Goal: Task Accomplishment & Management: Use online tool/utility

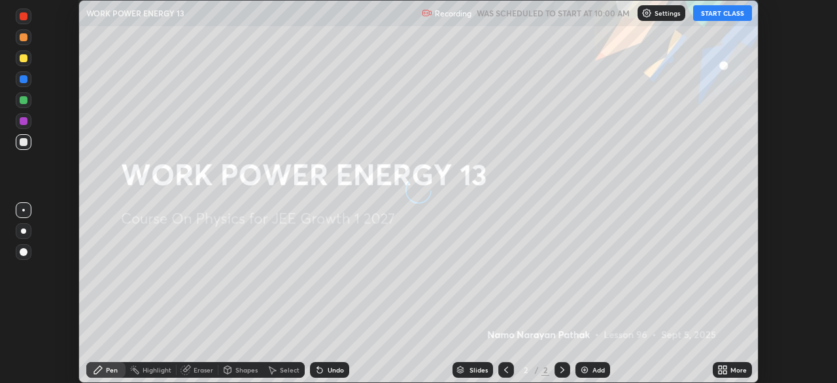
scroll to position [383, 837]
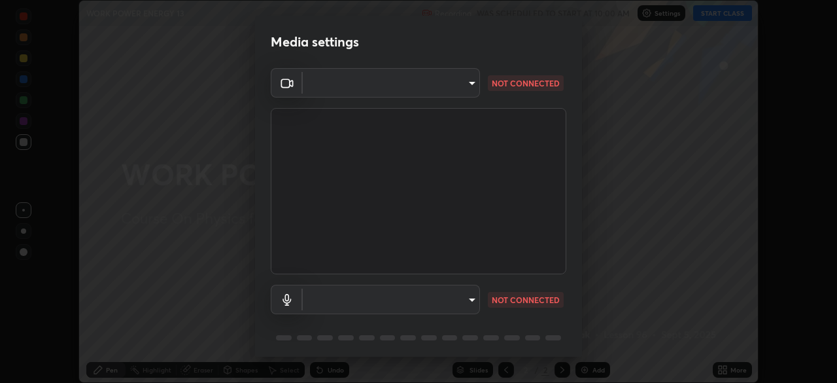
type input "d5561f72755abe6737233b78814172c328ae5881698d55e8cfa6aa091026f192"
type input "communications"
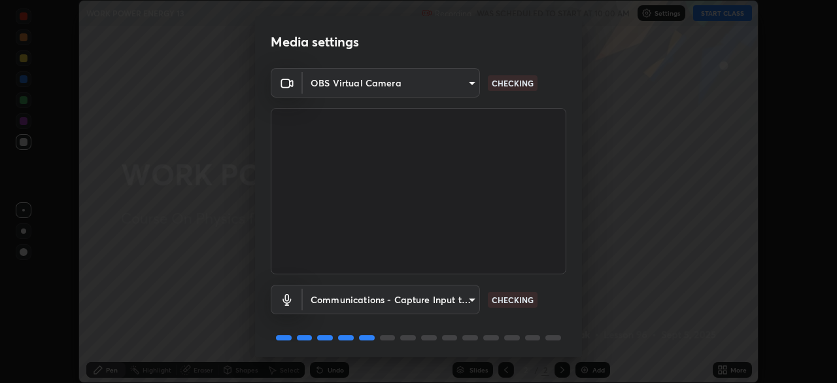
scroll to position [46, 0]
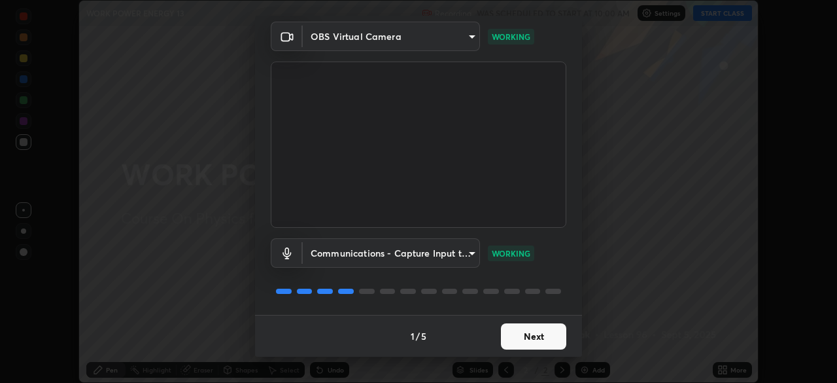
click at [546, 337] on button "Next" at bounding box center [533, 336] width 65 height 26
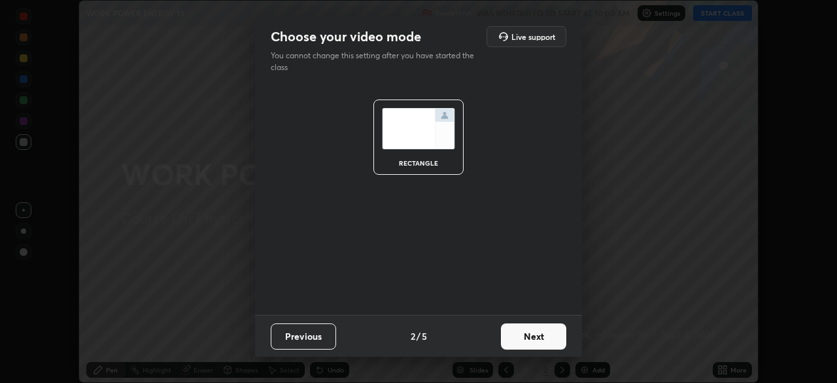
click at [554, 338] on button "Next" at bounding box center [533, 336] width 65 height 26
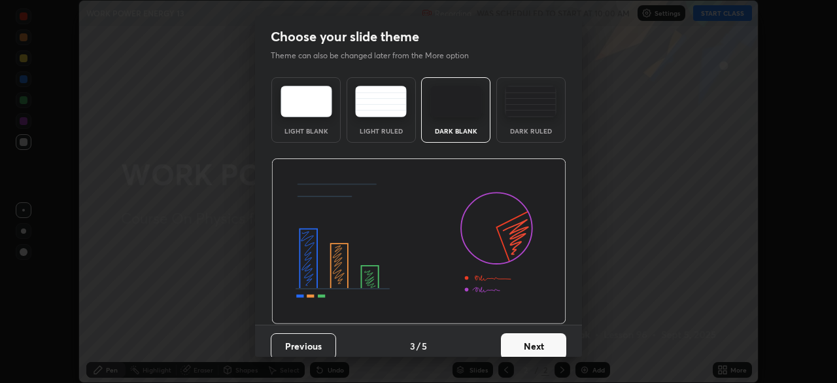
click at [561, 336] on button "Next" at bounding box center [533, 346] width 65 height 26
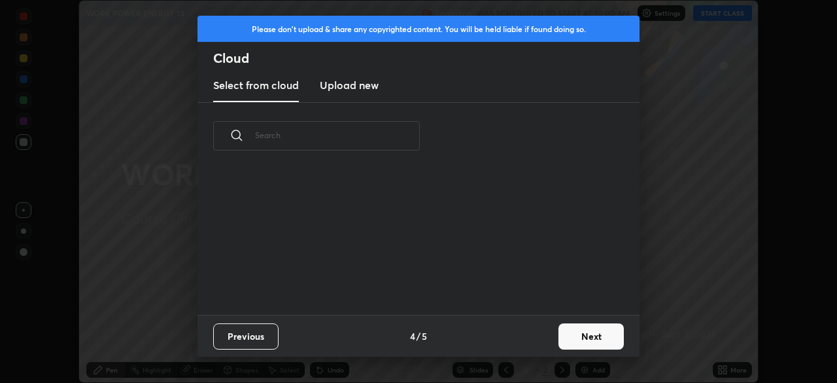
click at [569, 339] on button "Next" at bounding box center [591, 336] width 65 height 26
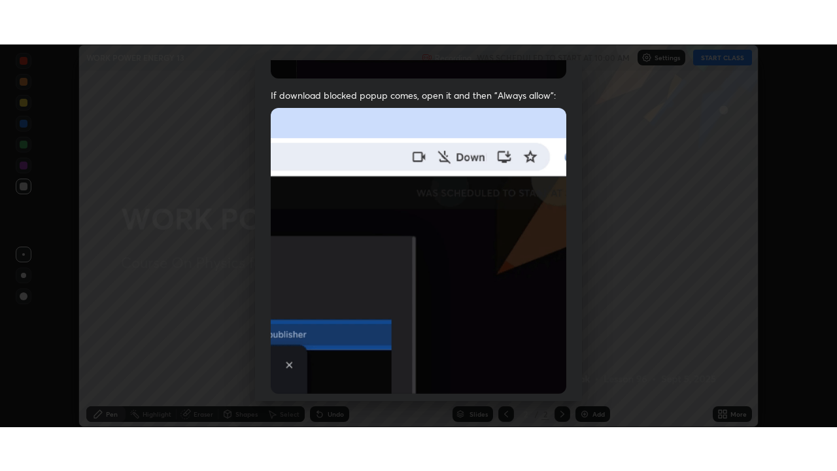
scroll to position [313, 0]
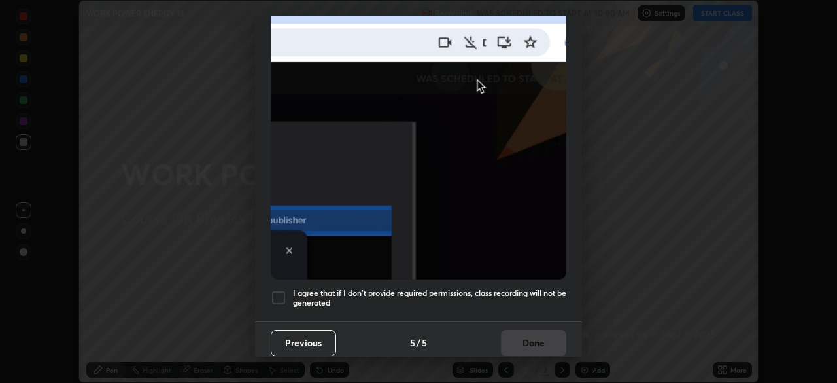
click at [275, 296] on div at bounding box center [279, 298] width 16 height 16
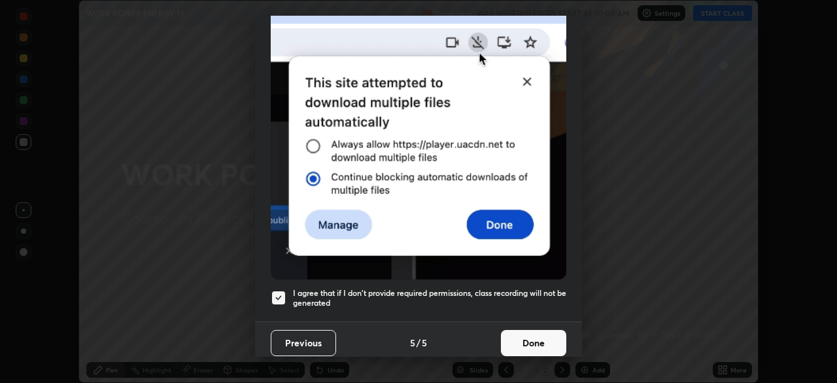
click at [532, 343] on button "Done" at bounding box center [533, 343] width 65 height 26
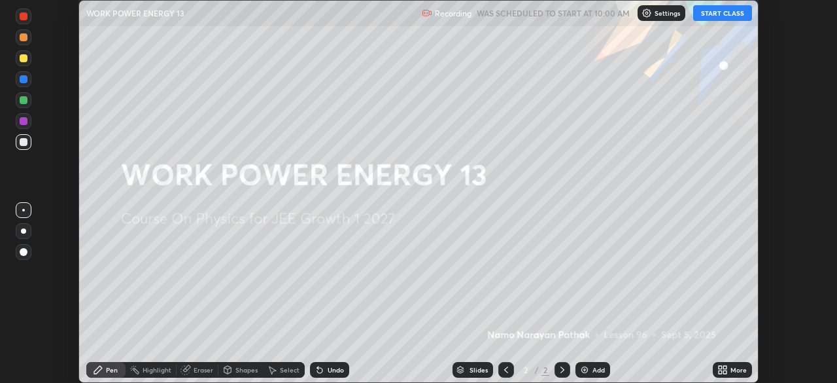
click at [720, 16] on button "START CLASS" at bounding box center [722, 13] width 59 height 16
click at [720, 367] on icon at bounding box center [720, 367] width 3 height 3
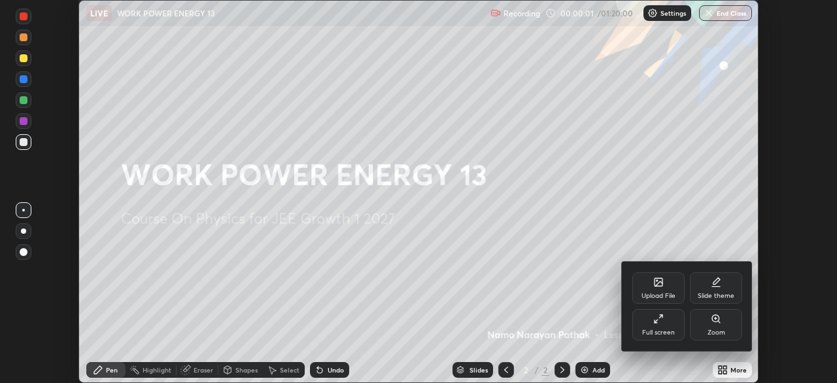
click at [663, 333] on div "Full screen" at bounding box center [658, 332] width 33 height 7
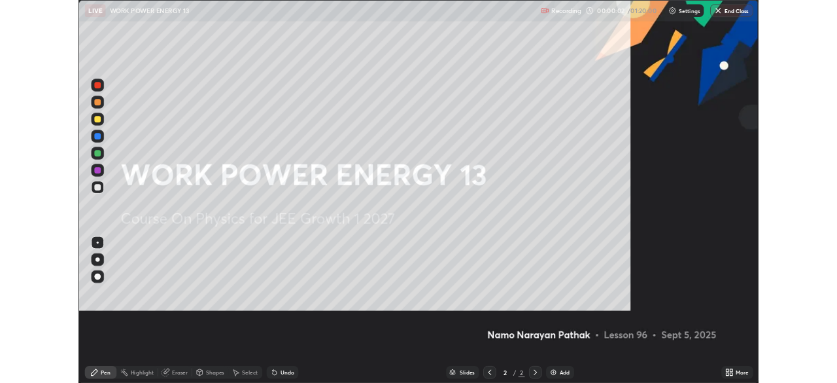
scroll to position [471, 837]
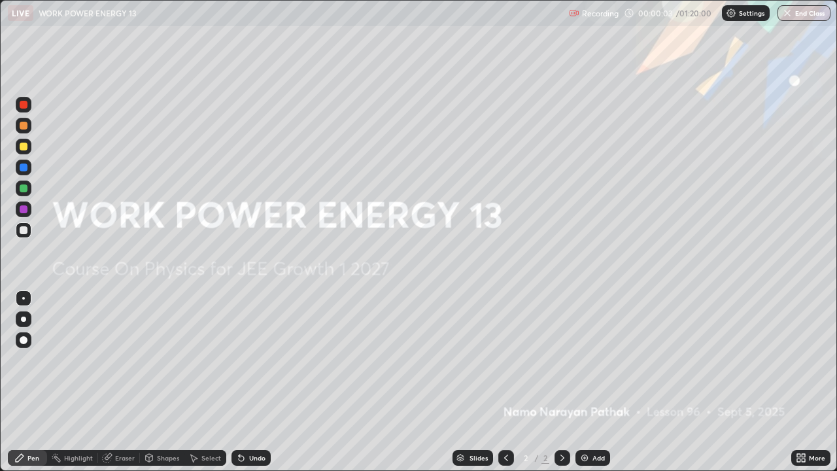
click at [804, 382] on icon at bounding box center [803, 460] width 3 height 3
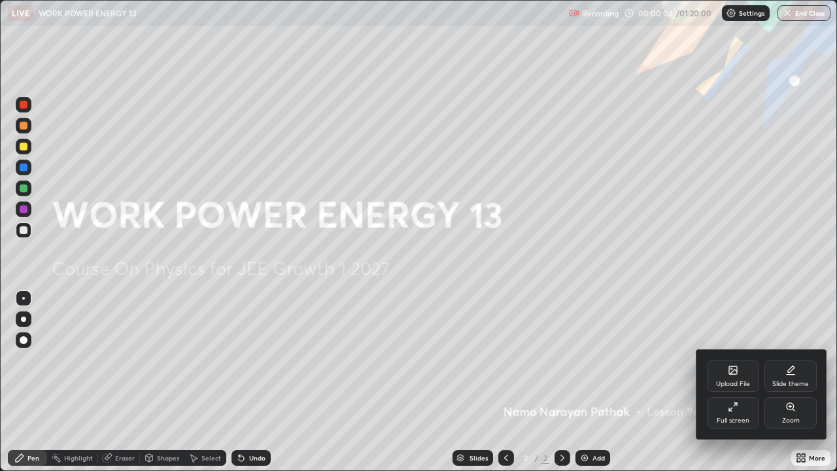
click at [728, 382] on div "Full screen" at bounding box center [733, 420] width 33 height 7
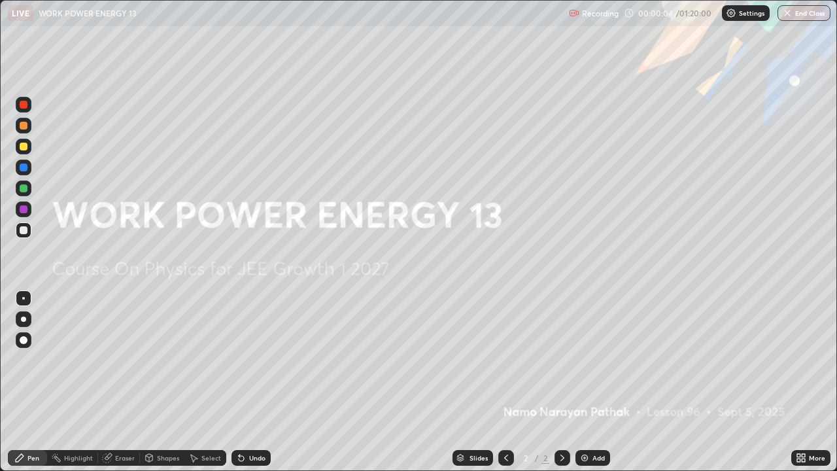
scroll to position [65037, 64582]
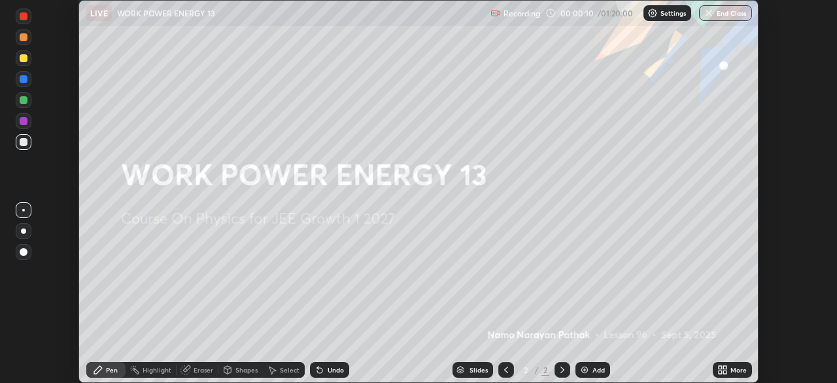
click at [722, 371] on icon at bounding box center [720, 371] width 3 height 3
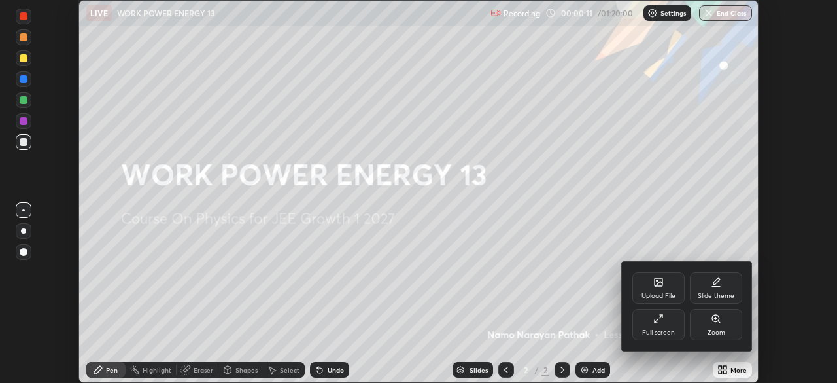
click at [670, 330] on div "Full screen" at bounding box center [658, 332] width 33 height 7
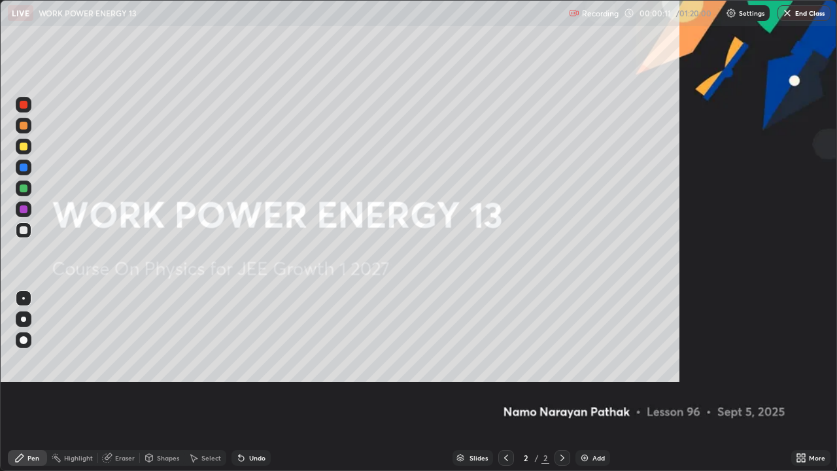
scroll to position [471, 837]
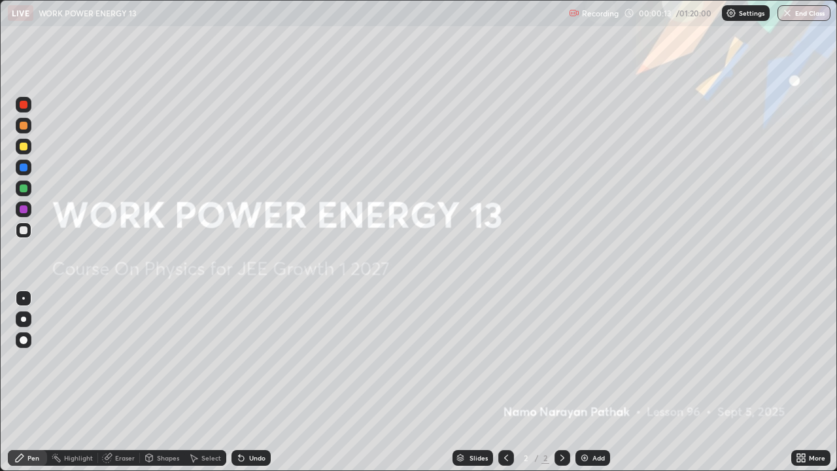
click at [584, 382] on img at bounding box center [585, 458] width 10 height 10
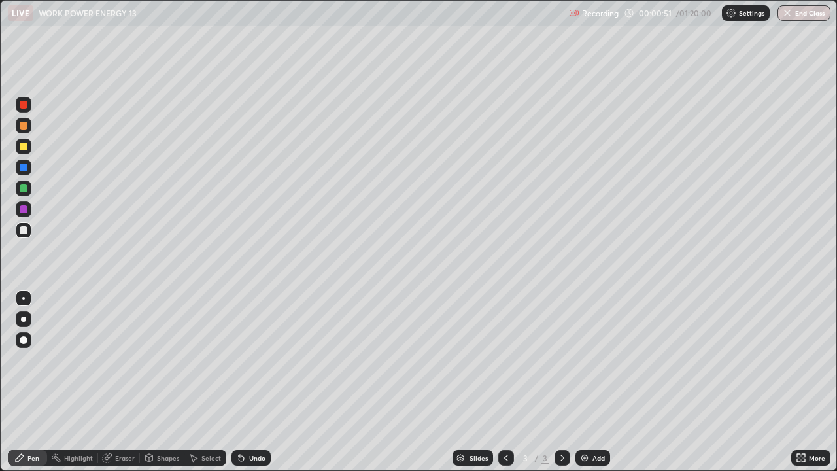
click at [23, 123] on div at bounding box center [24, 126] width 8 height 8
click at [15, 169] on div at bounding box center [23, 167] width 21 height 21
click at [21, 128] on div at bounding box center [24, 126] width 8 height 8
click at [587, 382] on img at bounding box center [585, 458] width 10 height 10
click at [583, 382] on div "Add" at bounding box center [593, 458] width 35 height 16
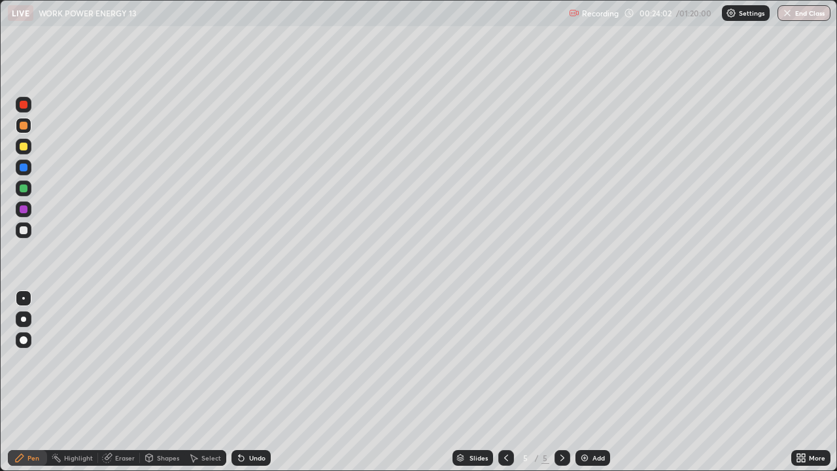
click at [503, 382] on icon at bounding box center [506, 458] width 10 height 10
click at [563, 382] on icon at bounding box center [562, 458] width 10 height 10
click at [593, 382] on div "Add" at bounding box center [599, 458] width 12 height 7
click at [594, 382] on div "Add" at bounding box center [599, 458] width 12 height 7
click at [589, 382] on div "Add" at bounding box center [593, 458] width 35 height 16
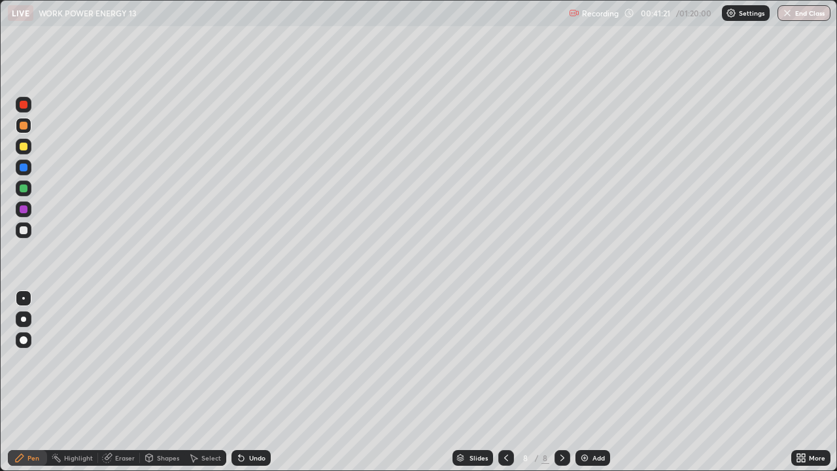
click at [24, 167] on div at bounding box center [24, 168] width 8 height 8
click at [584, 382] on img at bounding box center [585, 458] width 10 height 10
click at [26, 131] on div at bounding box center [24, 126] width 16 height 16
click at [27, 170] on div at bounding box center [24, 168] width 8 height 8
click at [24, 127] on div at bounding box center [24, 126] width 8 height 8
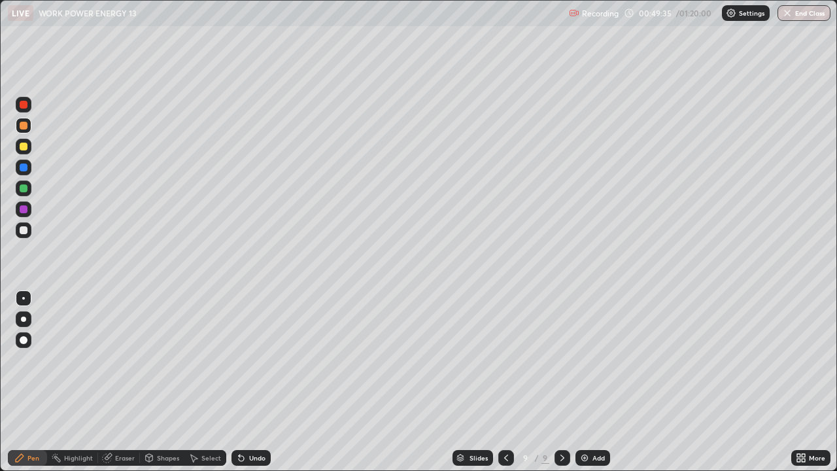
click at [583, 382] on div "Add" at bounding box center [593, 458] width 35 height 16
click at [26, 169] on div at bounding box center [24, 168] width 8 height 8
click at [582, 382] on img at bounding box center [585, 458] width 10 height 10
click at [26, 126] on div at bounding box center [24, 126] width 8 height 8
click at [505, 382] on icon at bounding box center [506, 458] width 10 height 10
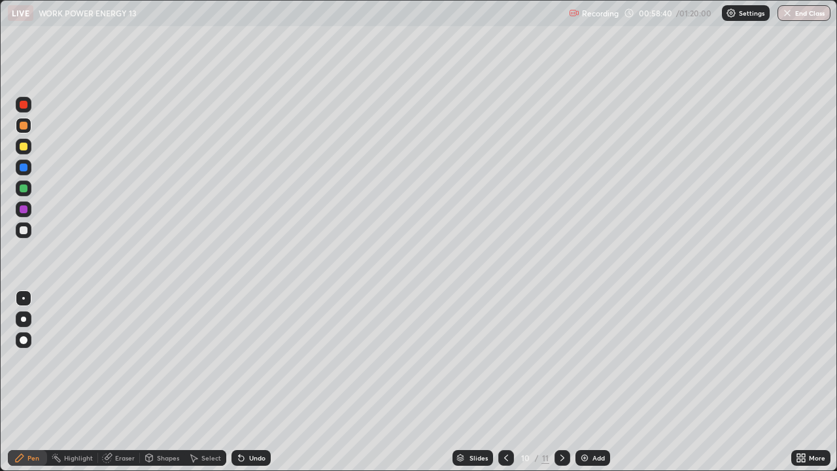
click at [125, 382] on div "Eraser" at bounding box center [125, 458] width 20 height 7
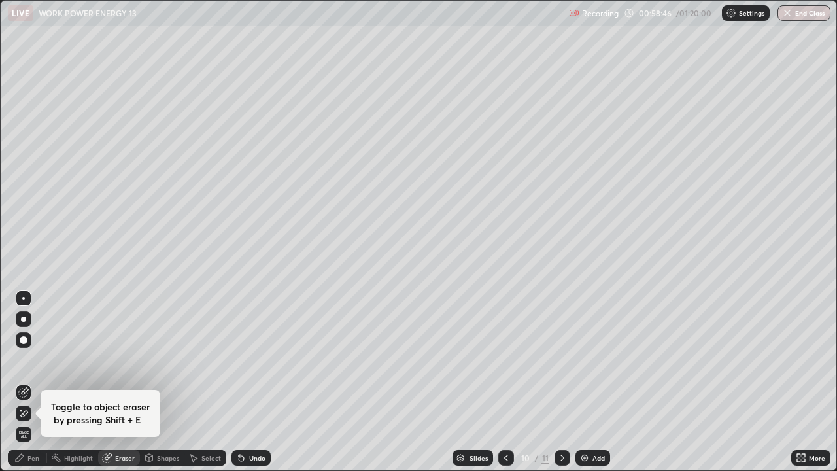
click at [507, 382] on icon at bounding box center [506, 458] width 10 height 10
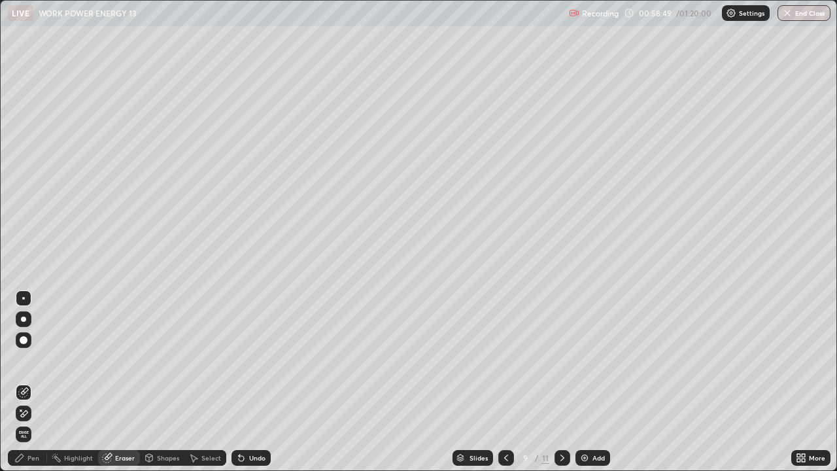
click at [563, 382] on icon at bounding box center [562, 458] width 10 height 10
click at [561, 382] on icon at bounding box center [562, 458] width 10 height 10
click at [795, 16] on button "End Class" at bounding box center [804, 13] width 53 height 16
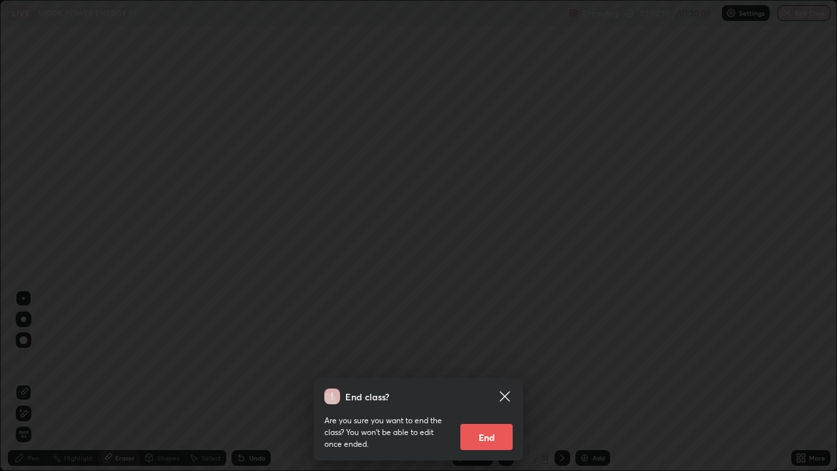
click at [502, 382] on button "End" at bounding box center [487, 437] width 52 height 26
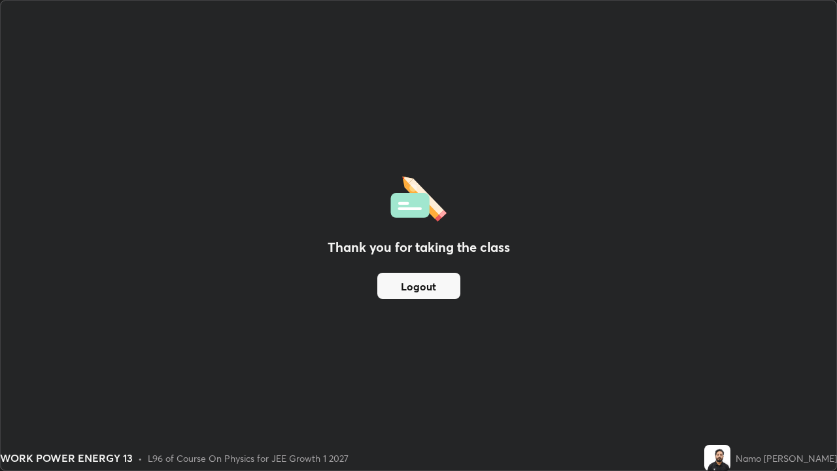
click at [446, 296] on button "Logout" at bounding box center [418, 286] width 83 height 26
